Goal: Task Accomplishment & Management: Use online tool/utility

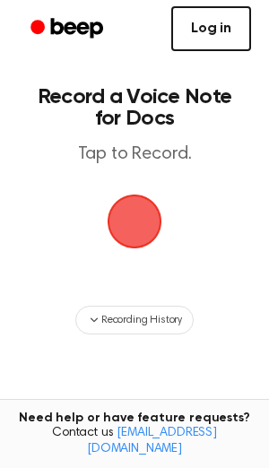
click at [223, 28] on link "Log in" at bounding box center [211, 28] width 80 height 45
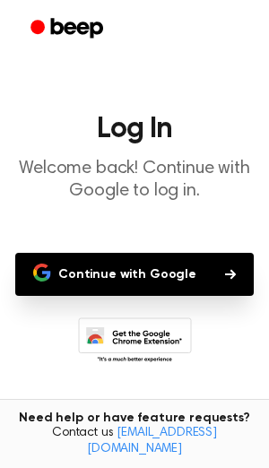
click at [109, 254] on button "Continue with Google" at bounding box center [134, 274] width 238 height 43
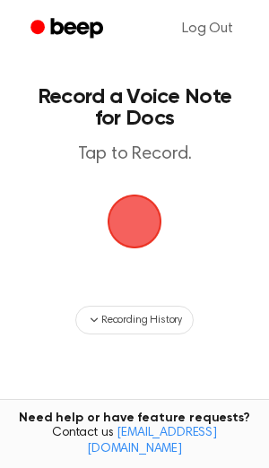
click at [142, 203] on span "button" at bounding box center [134, 221] width 50 height 50
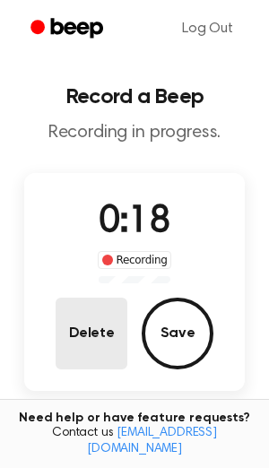
click at [98, 355] on button "Delete" at bounding box center [92, 333] width 72 height 72
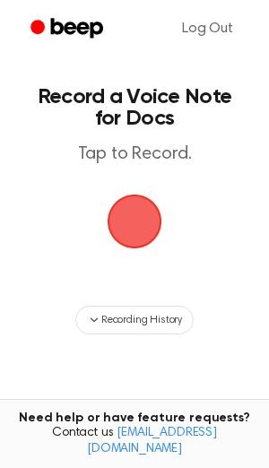
click at [134, 228] on span "button" at bounding box center [134, 221] width 50 height 50
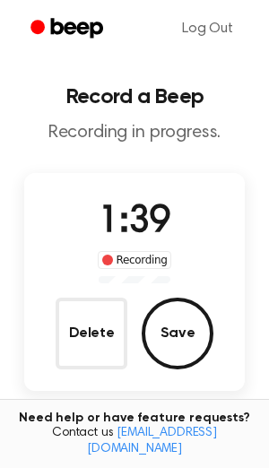
click at [1, 319] on main "Record a Beep Recording in progress. 1:39 Recording Delete Save Tired of copyin…" at bounding box center [134, 316] width 269 height 632
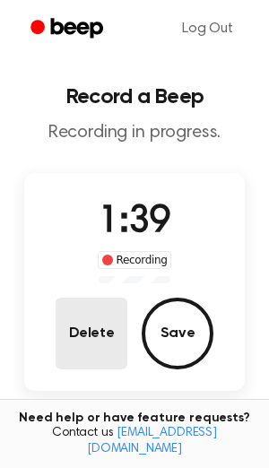
click at [78, 319] on button "Delete" at bounding box center [92, 333] width 72 height 72
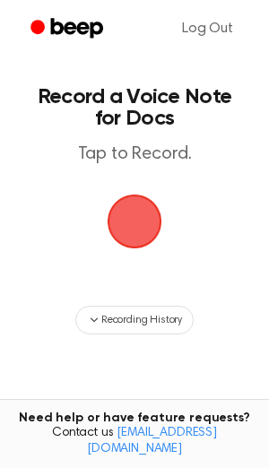
click at [128, 222] on span "button" at bounding box center [134, 221] width 50 height 50
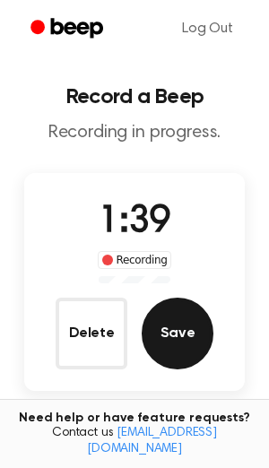
click at [180, 346] on button "Save" at bounding box center [178, 333] width 72 height 72
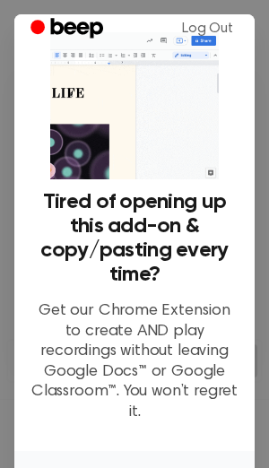
scroll to position [156, 0]
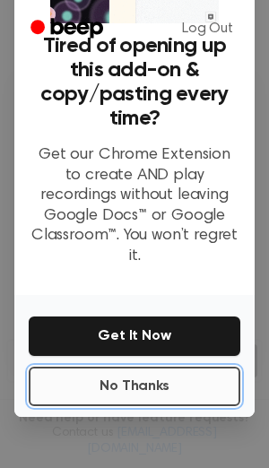
click at [97, 366] on button "No Thanks" at bounding box center [134, 385] width 211 height 39
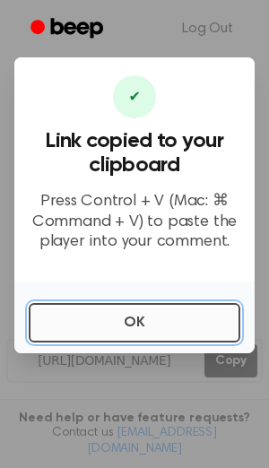
click at [127, 316] on button "OK" at bounding box center [134, 322] width 211 height 39
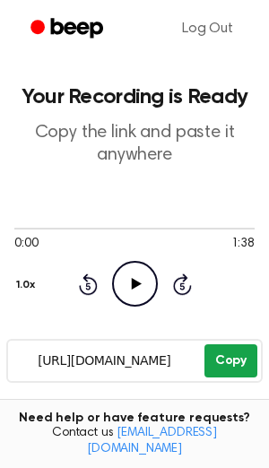
click at [222, 357] on button "Copy" at bounding box center [230, 360] width 53 height 33
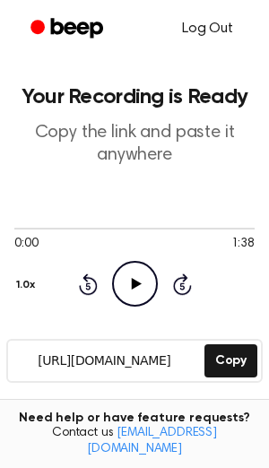
click at [222, 29] on link "Log Out" at bounding box center [207, 28] width 87 height 43
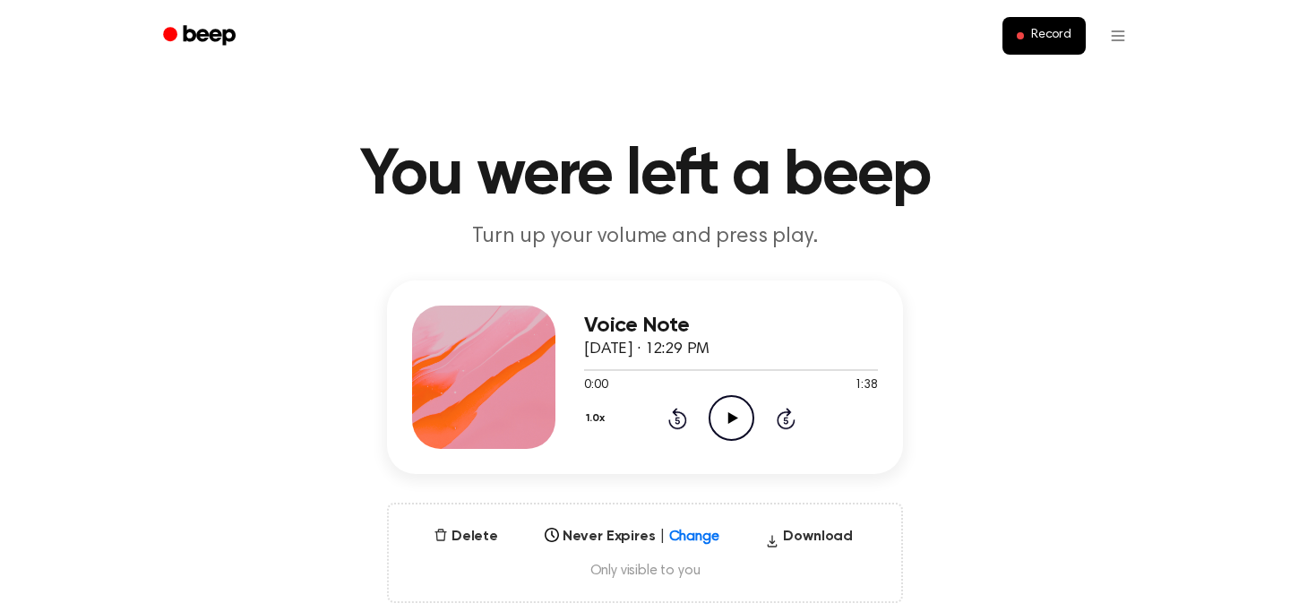
click at [720, 407] on icon "Play Audio" at bounding box center [732, 418] width 46 height 46
click at [736, 426] on icon "Pause Audio" at bounding box center [732, 418] width 46 height 46
click at [729, 423] on icon "Play Audio" at bounding box center [732, 418] width 46 height 46
click at [739, 409] on icon "Pause Audio" at bounding box center [732, 418] width 46 height 46
